Goal: Register for event/course

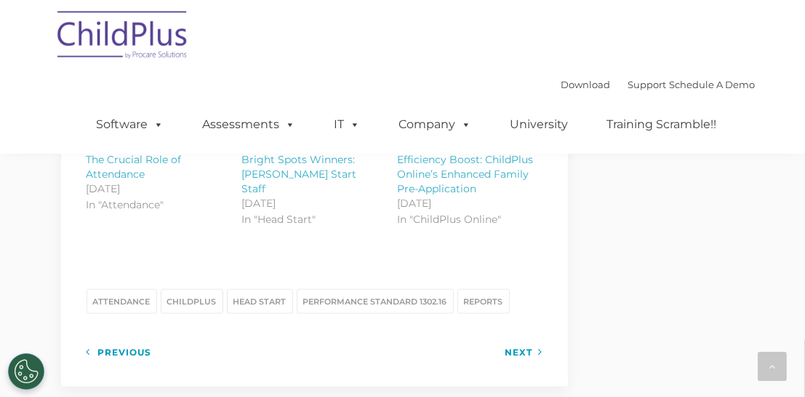
scroll to position [1820, 0]
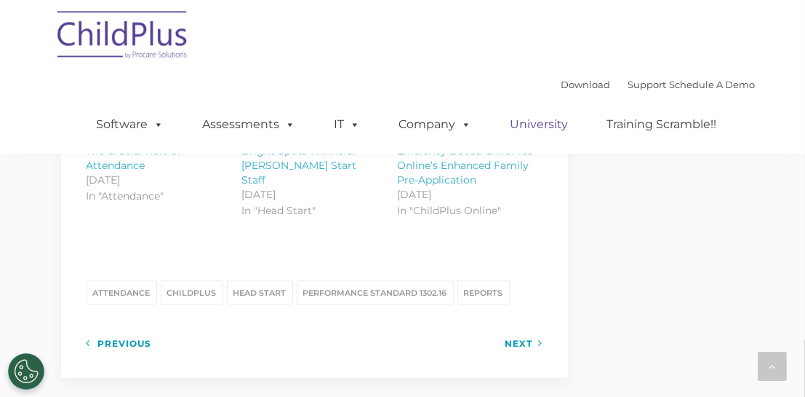
click at [541, 124] on link "University" at bounding box center [539, 124] width 87 height 29
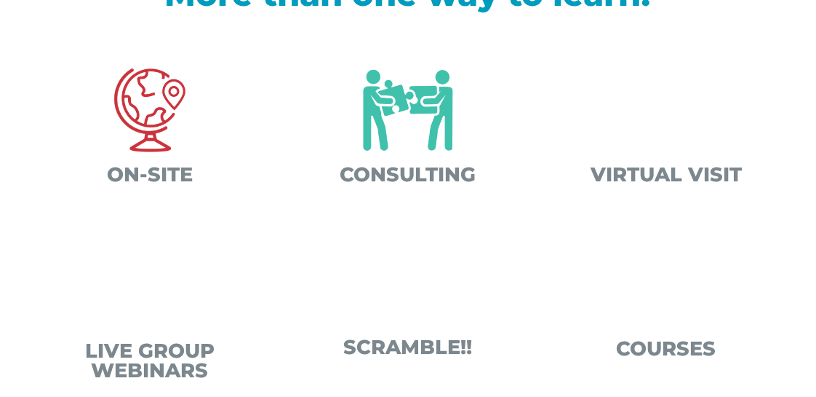
scroll to position [471, 0]
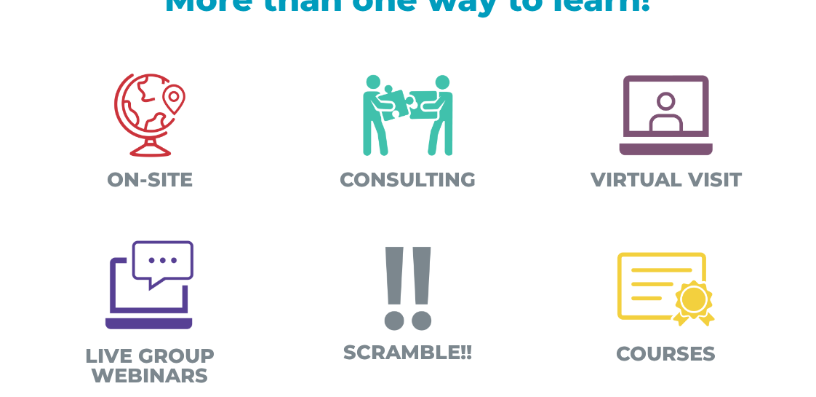
click at [633, 301] on img at bounding box center [667, 289] width 120 height 120
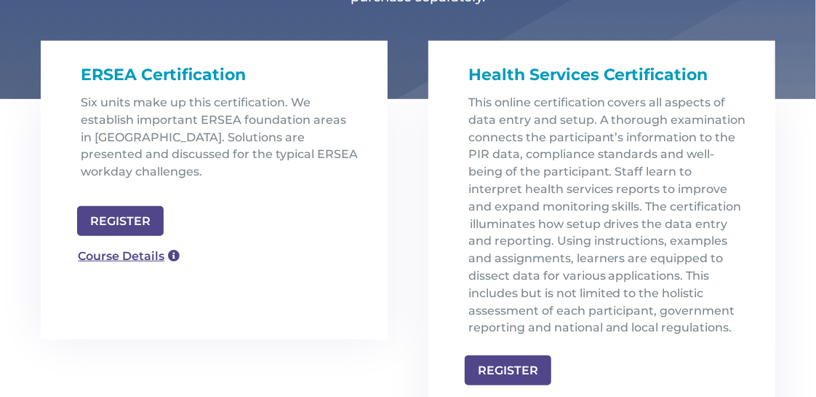
scroll to position [490, 0]
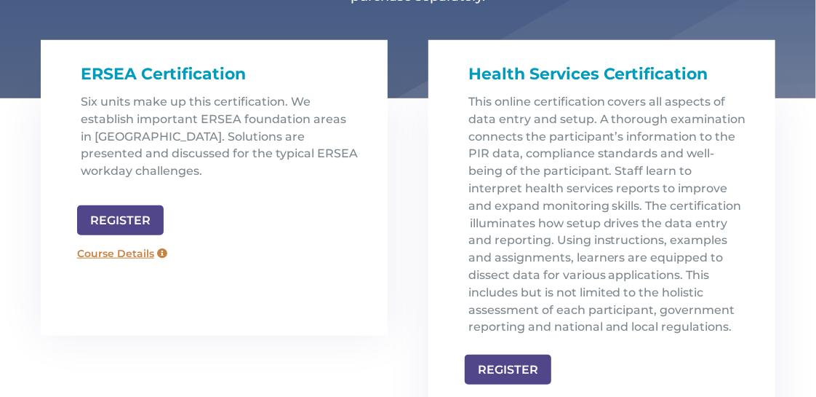
click at [147, 256] on link "Course Details" at bounding box center [122, 253] width 105 height 23
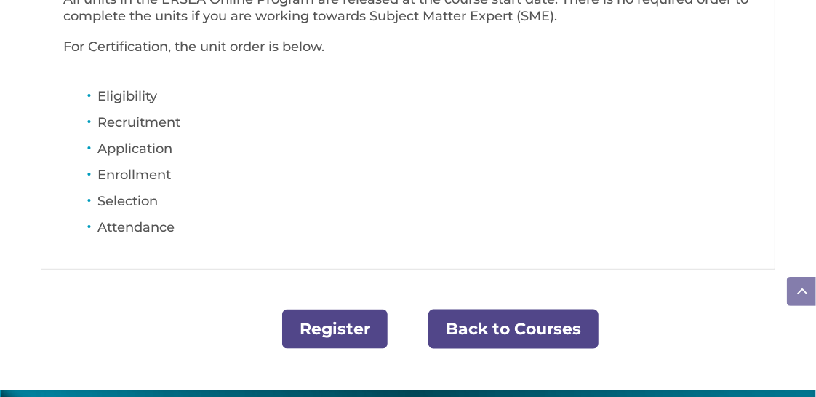
scroll to position [725, 0]
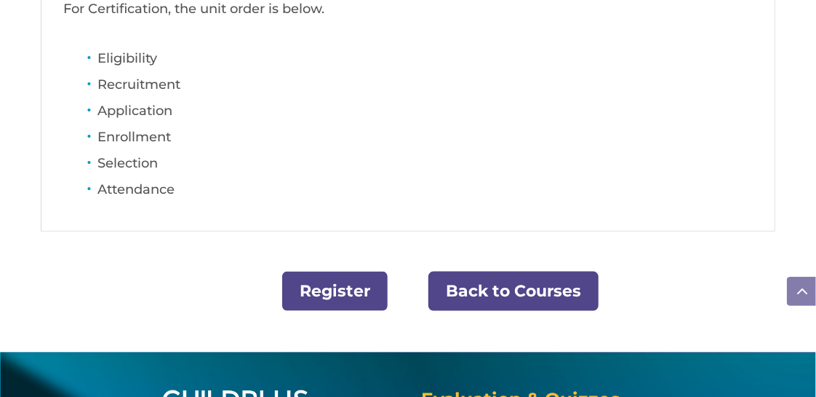
click at [483, 275] on link "Back to Courses" at bounding box center [514, 291] width 170 height 40
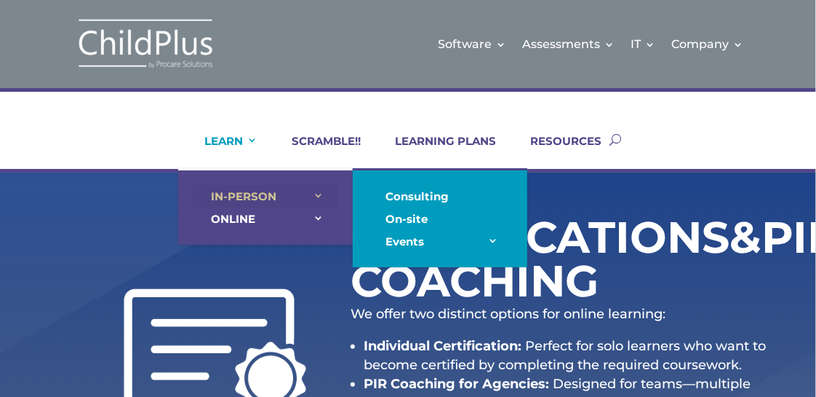
click at [244, 195] on link "IN-PERSON" at bounding box center [266, 196] width 146 height 23
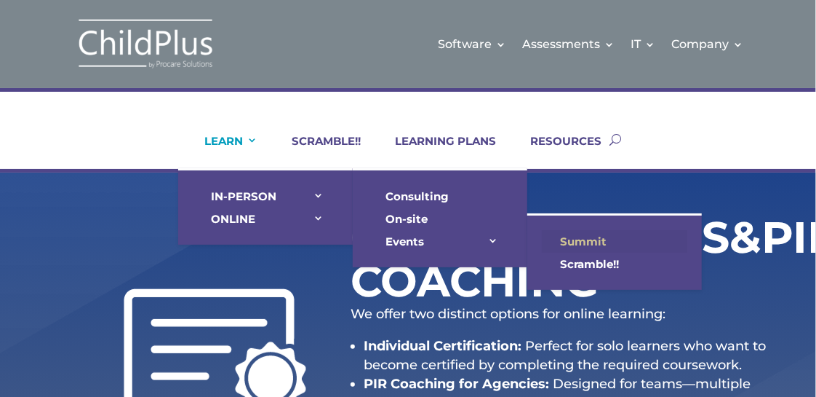
click at [591, 239] on link "Summit" at bounding box center [615, 241] width 146 height 23
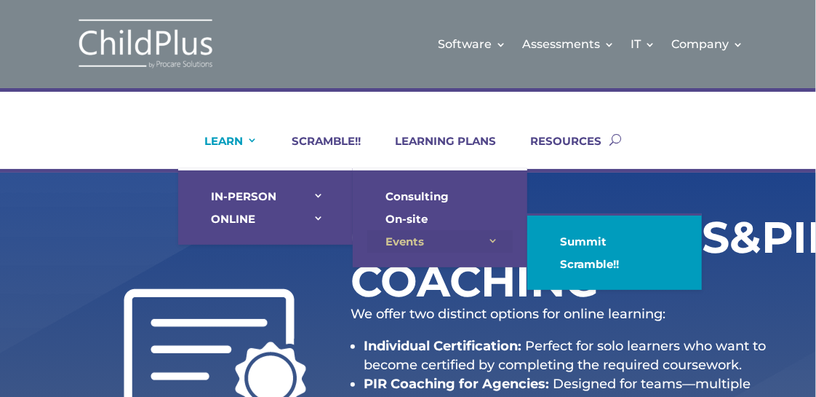
click at [411, 242] on link "Events" at bounding box center [440, 241] width 146 height 23
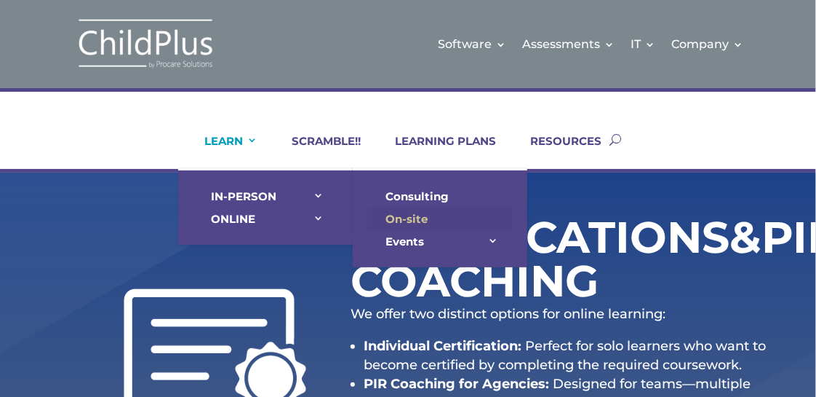
click at [400, 216] on link "On-site" at bounding box center [440, 218] width 146 height 23
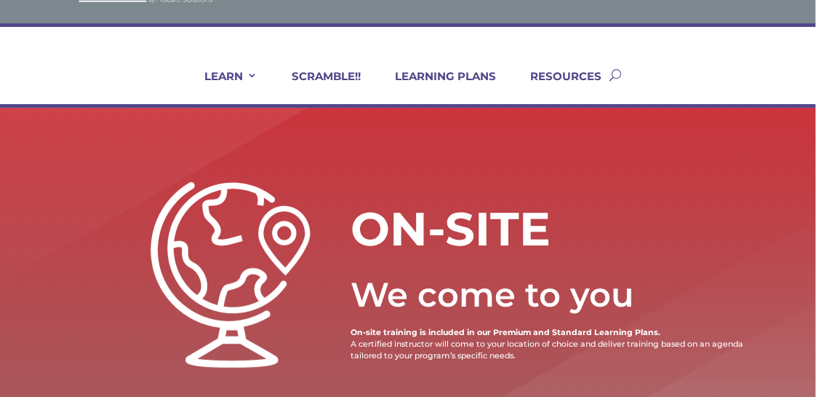
scroll to position [58, 0]
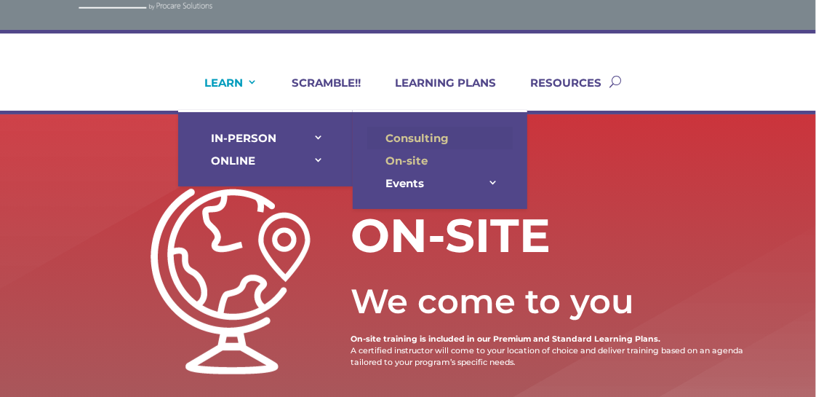
click at [423, 138] on link "Consulting" at bounding box center [440, 138] width 146 height 23
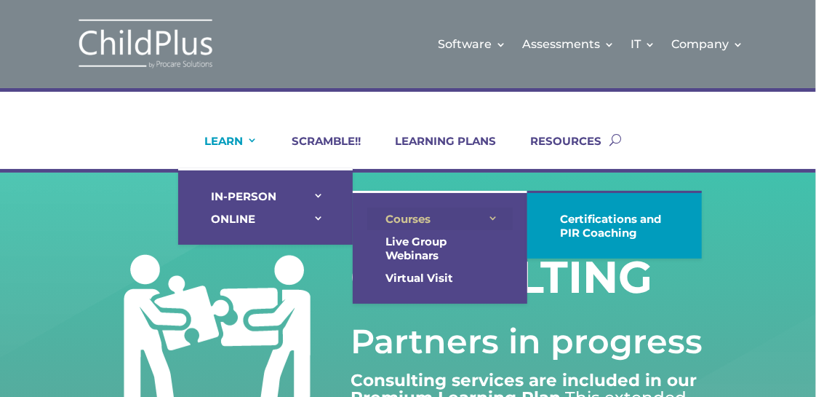
click at [393, 220] on link "Courses" at bounding box center [440, 218] width 146 height 23
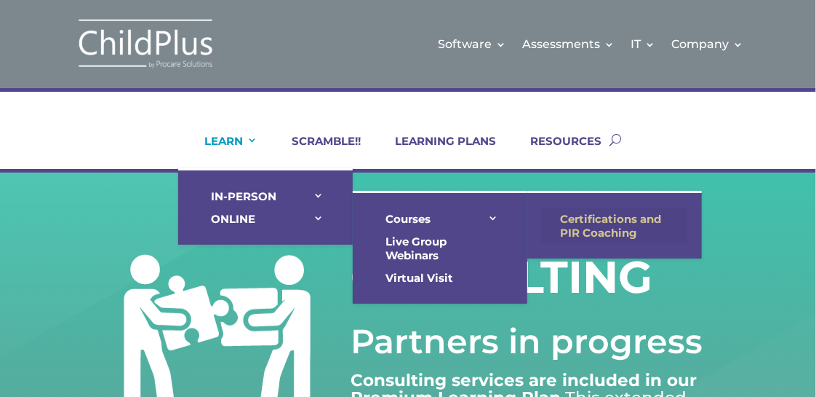
click at [641, 228] on link "Certifications and PIR Coaching" at bounding box center [615, 225] width 146 height 36
